Goal: Task Accomplishment & Management: Complete application form

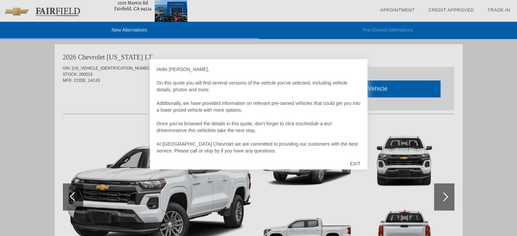
scroll to position [7, 0]
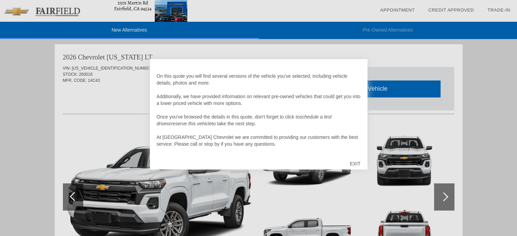
click at [355, 163] on div "EXIT" at bounding box center [355, 164] width 24 height 20
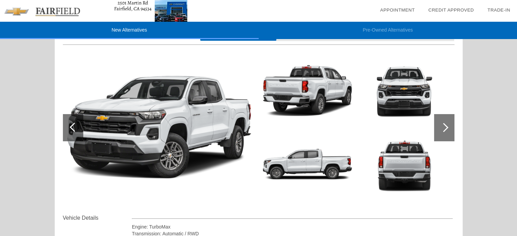
scroll to position [69, 0]
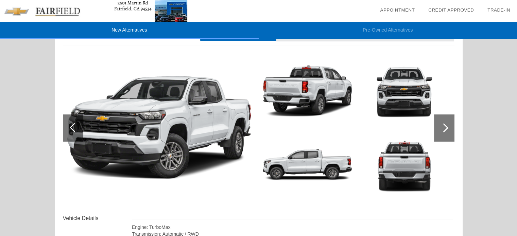
click at [446, 129] on div at bounding box center [443, 127] width 9 height 9
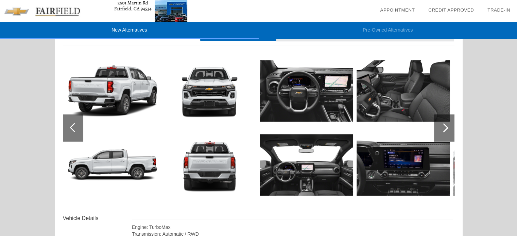
click at [342, 102] on img at bounding box center [306, 91] width 93 height 70
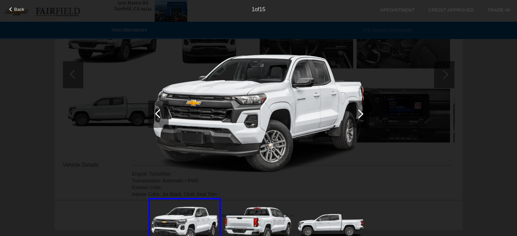
scroll to position [125, 0]
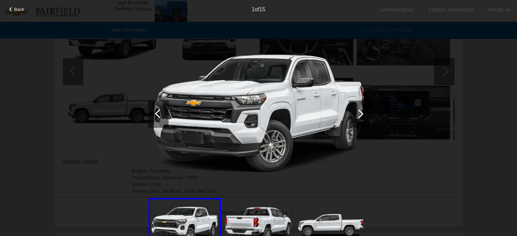
click at [360, 112] on div at bounding box center [358, 113] width 9 height 9
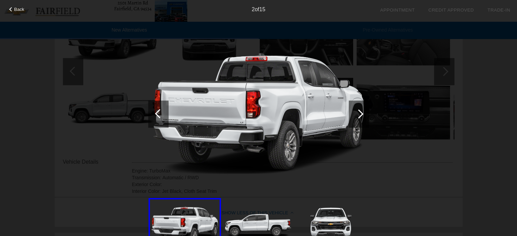
click at [360, 112] on div at bounding box center [358, 113] width 9 height 9
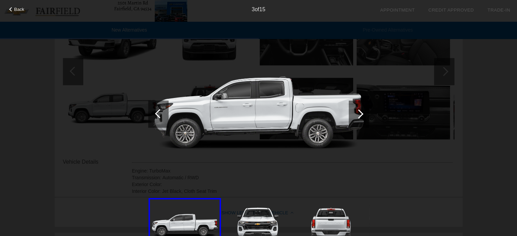
click at [360, 112] on div at bounding box center [358, 113] width 9 height 9
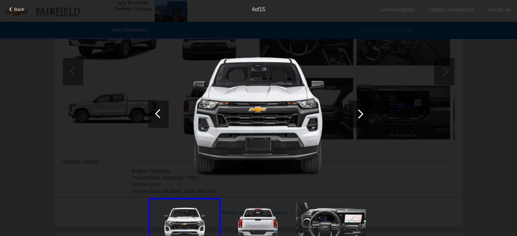
click at [360, 112] on div at bounding box center [358, 113] width 9 height 9
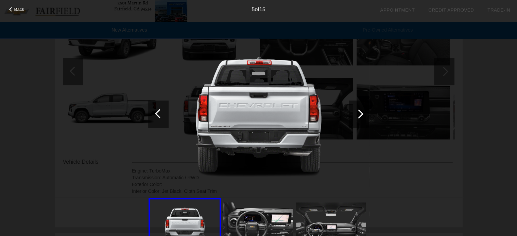
click at [360, 112] on div at bounding box center [358, 113] width 9 height 9
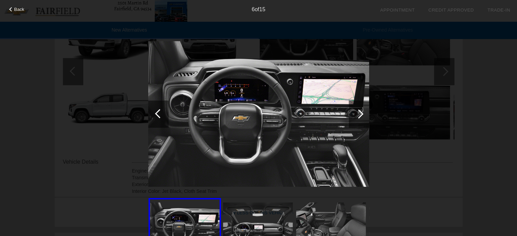
click at [360, 114] on div at bounding box center [358, 113] width 9 height 9
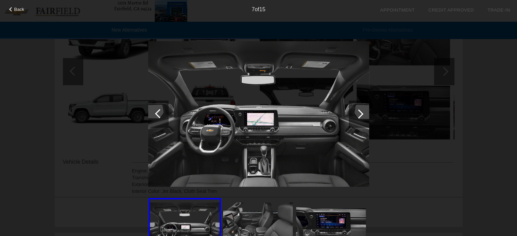
click at [360, 113] on div at bounding box center [358, 113] width 9 height 9
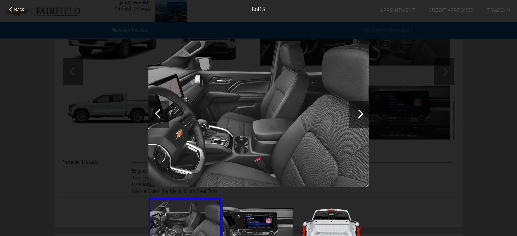
click at [362, 113] on div at bounding box center [358, 113] width 9 height 9
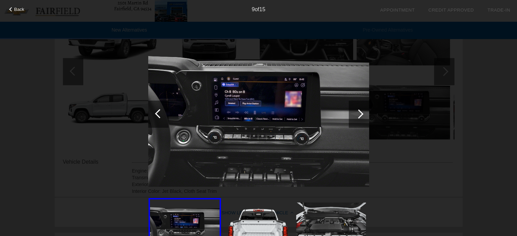
click at [362, 113] on div at bounding box center [358, 113] width 9 height 9
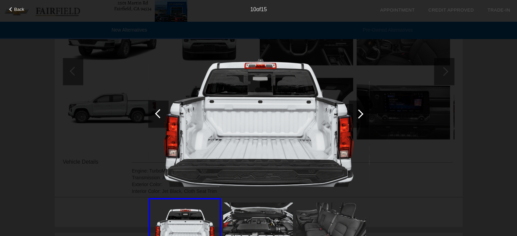
click at [362, 113] on div at bounding box center [358, 113] width 9 height 9
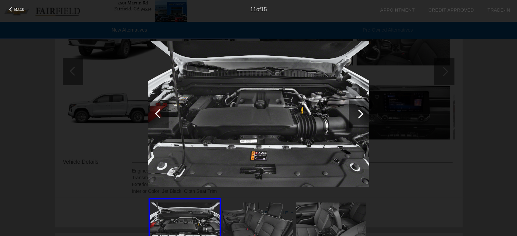
click at [362, 113] on div at bounding box center [359, 114] width 20 height 27
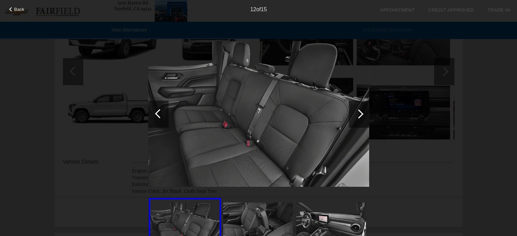
click at [362, 113] on div at bounding box center [359, 114] width 20 height 27
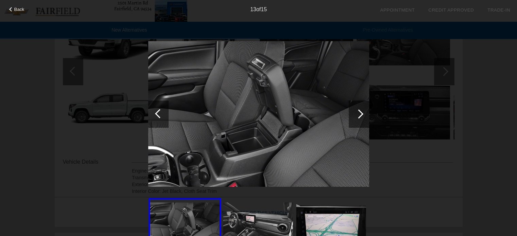
click at [362, 113] on div at bounding box center [359, 114] width 20 height 27
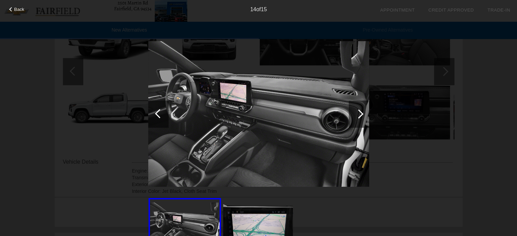
click at [361, 114] on div at bounding box center [358, 113] width 9 height 9
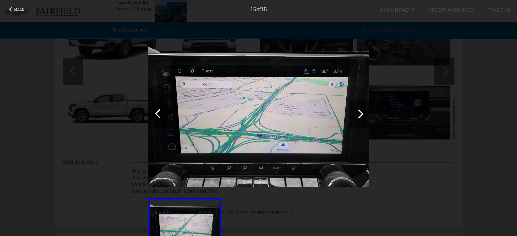
click at [361, 114] on div at bounding box center [358, 113] width 9 height 9
click at [361, 113] on div at bounding box center [358, 113] width 9 height 9
click at [155, 114] on div at bounding box center [159, 113] width 9 height 9
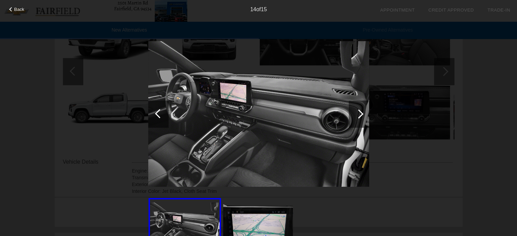
click at [155, 114] on div at bounding box center [159, 113] width 9 height 9
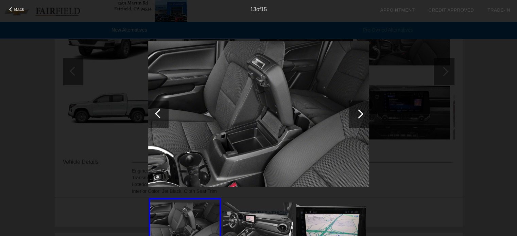
click at [155, 114] on div at bounding box center [159, 113] width 9 height 9
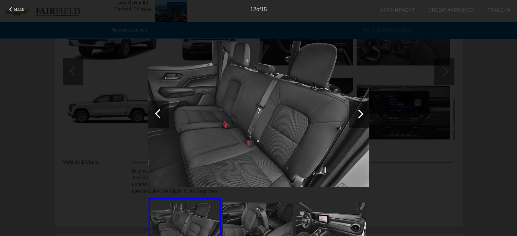
click at [155, 114] on div at bounding box center [159, 113] width 9 height 9
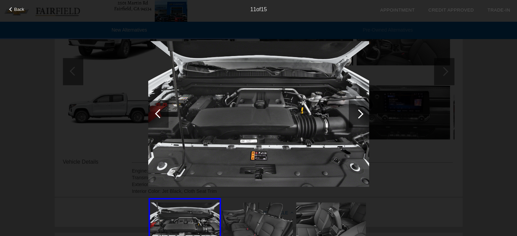
click at [155, 114] on div at bounding box center [159, 113] width 9 height 9
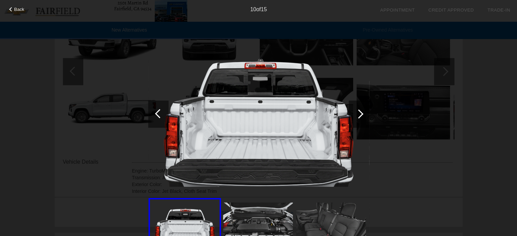
click at [155, 114] on div at bounding box center [159, 113] width 9 height 9
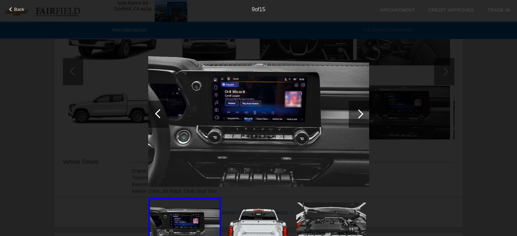
click at [155, 114] on div at bounding box center [159, 113] width 9 height 9
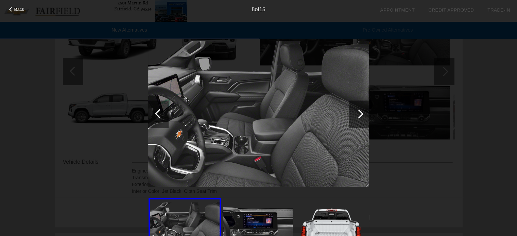
click at [156, 114] on div at bounding box center [159, 113] width 9 height 9
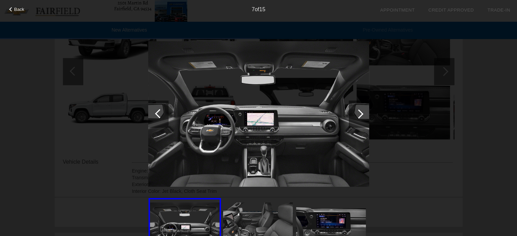
click at [156, 114] on div at bounding box center [159, 113] width 9 height 9
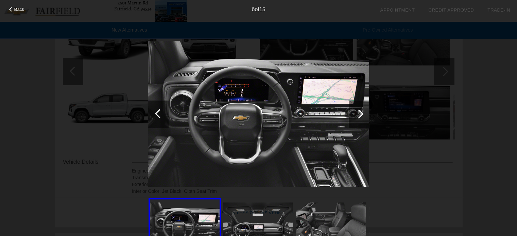
click at [238, 101] on img at bounding box center [258, 114] width 221 height 166
click at [242, 97] on img at bounding box center [258, 114] width 221 height 166
click at [158, 111] on div at bounding box center [159, 113] width 9 height 9
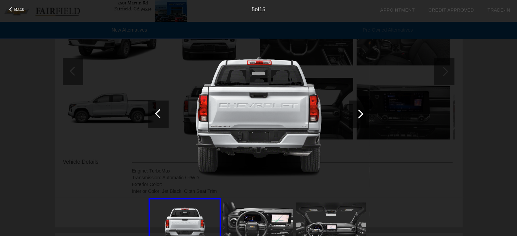
click at [159, 116] on div at bounding box center [159, 113] width 9 height 9
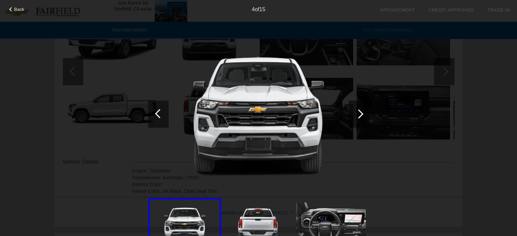
click at [158, 115] on div at bounding box center [159, 113] width 9 height 9
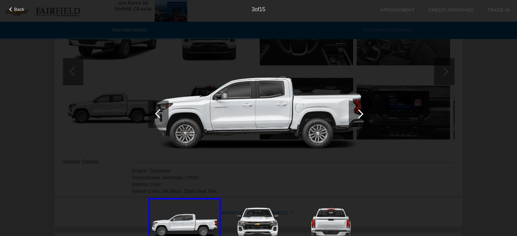
click at [158, 115] on div at bounding box center [159, 113] width 9 height 9
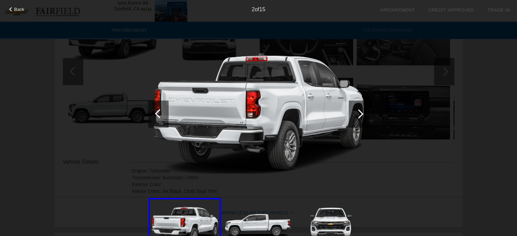
click at [158, 113] on div at bounding box center [159, 113] width 9 height 9
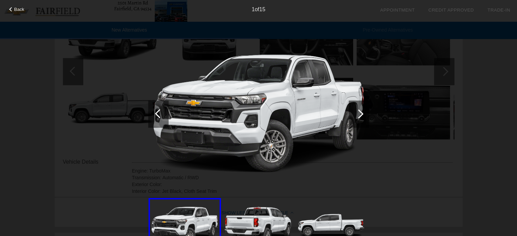
click at [158, 113] on div at bounding box center [159, 113] width 9 height 9
click at [359, 115] on div at bounding box center [358, 113] width 9 height 9
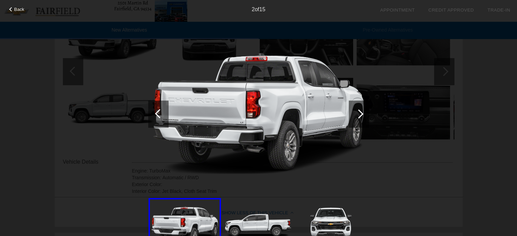
click at [359, 115] on div at bounding box center [358, 113] width 9 height 9
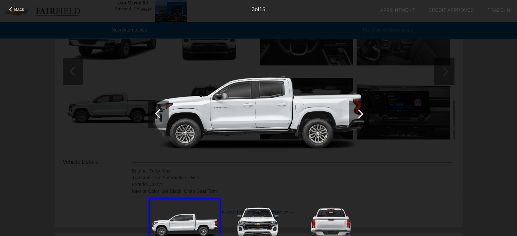
click at [359, 115] on div at bounding box center [358, 113] width 9 height 9
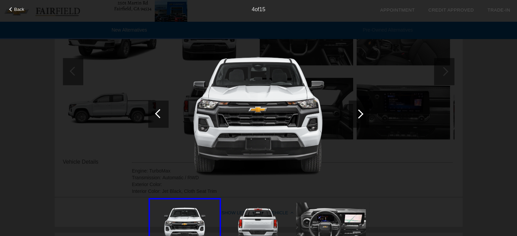
click at [359, 115] on div at bounding box center [358, 113] width 9 height 9
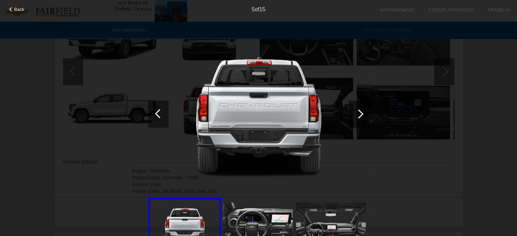
click at [359, 113] on div at bounding box center [358, 113] width 9 height 9
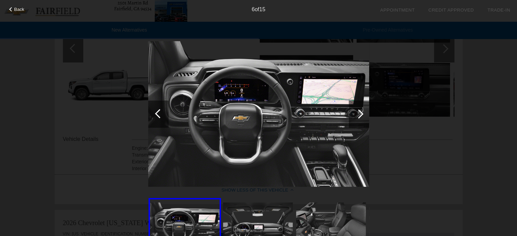
scroll to position [159, 0]
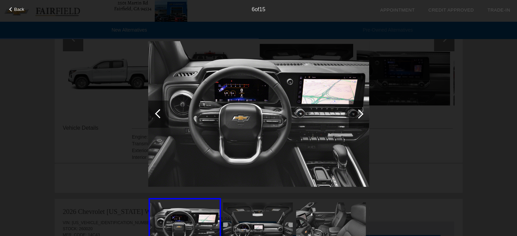
click at [13, 8] on div "Back" at bounding box center [17, 8] width 34 height 3
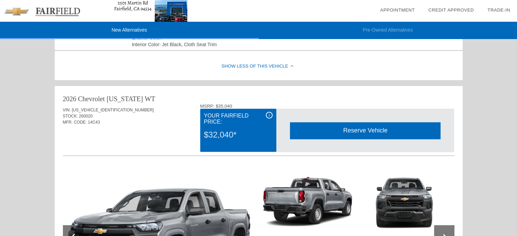
scroll to position [273, 0]
